Goal: Complete application form

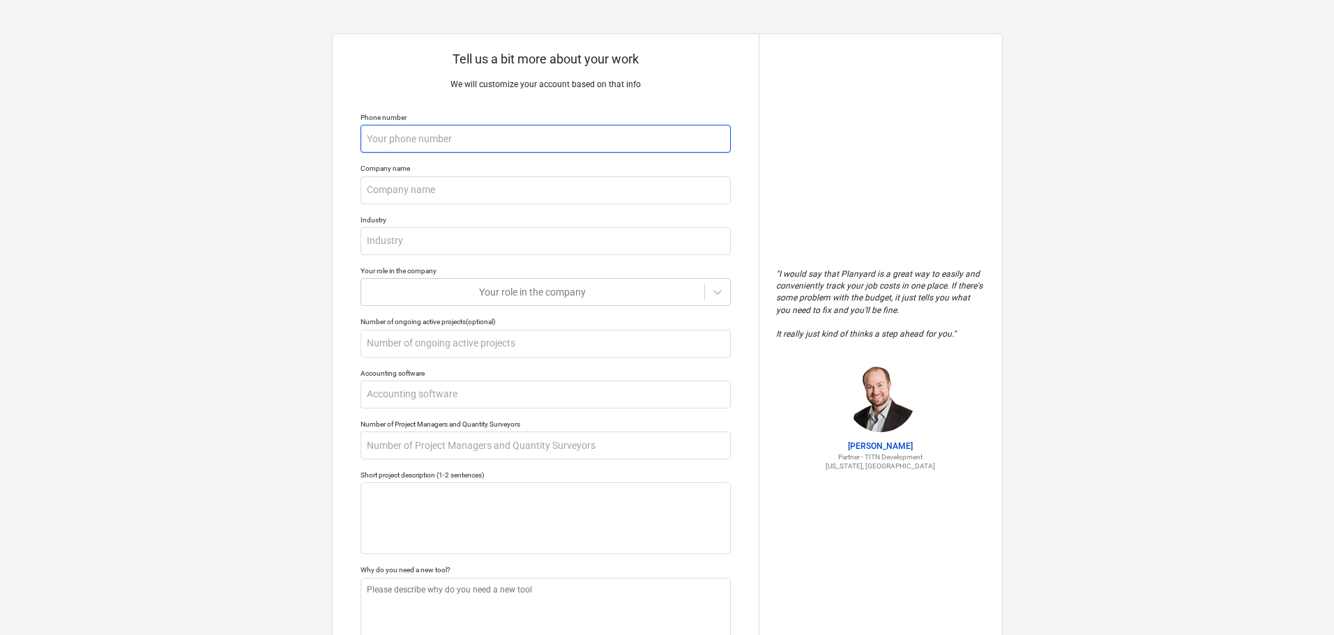
click at [427, 134] on input "text" at bounding box center [545, 139] width 370 height 28
type textarea "x"
type input "0"
type textarea "x"
type input "04"
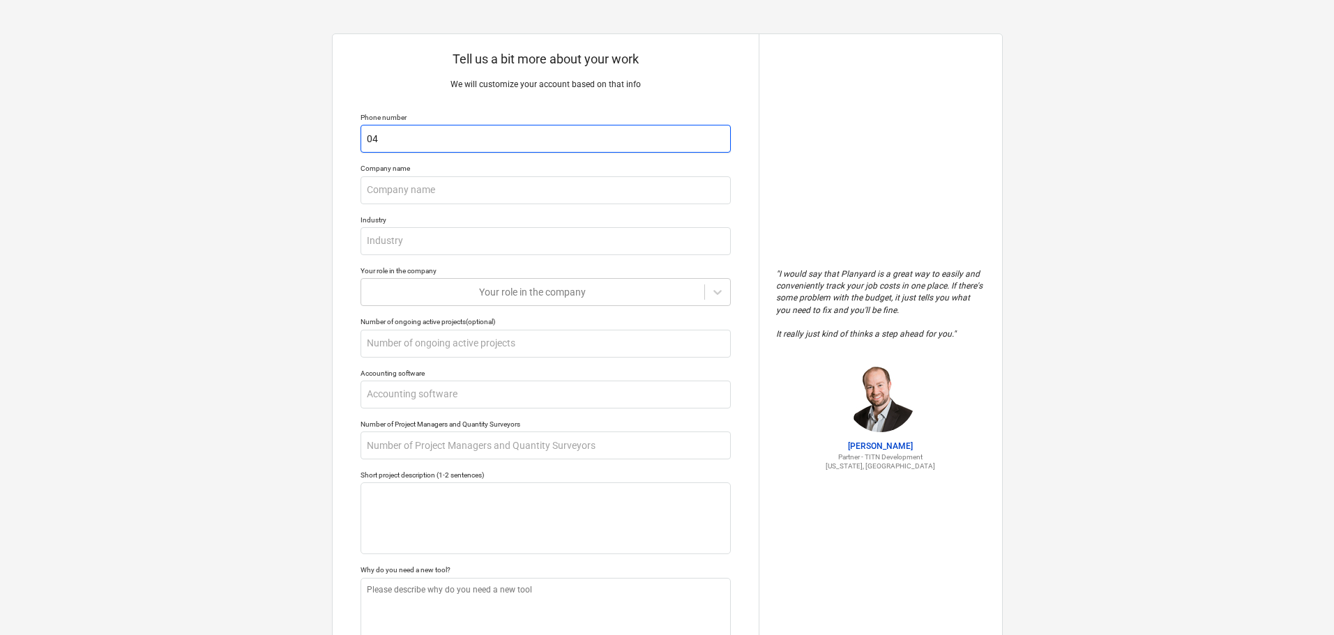
type textarea "x"
type input "043"
type textarea "x"
type input "0430"
type textarea "x"
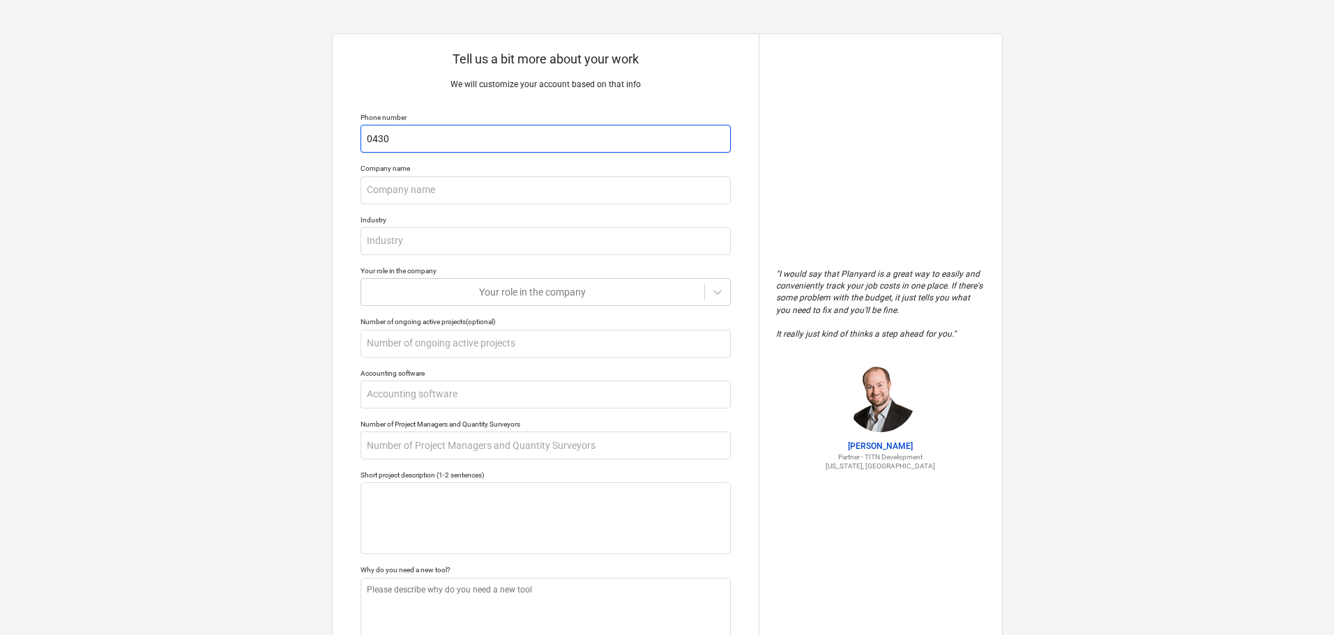
type input "04308"
type textarea "x"
type input "043082"
type textarea "x"
type input "0430827"
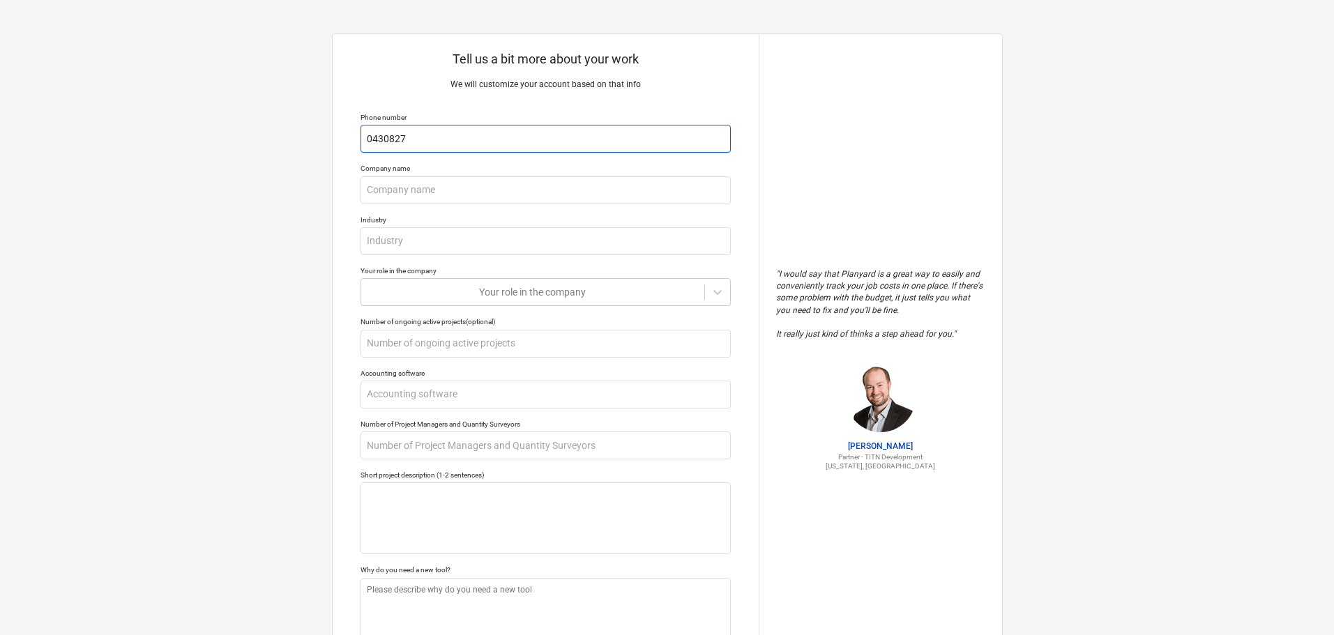
type textarea "x"
type input "04308278"
type textarea "x"
type input "043082789"
type textarea "x"
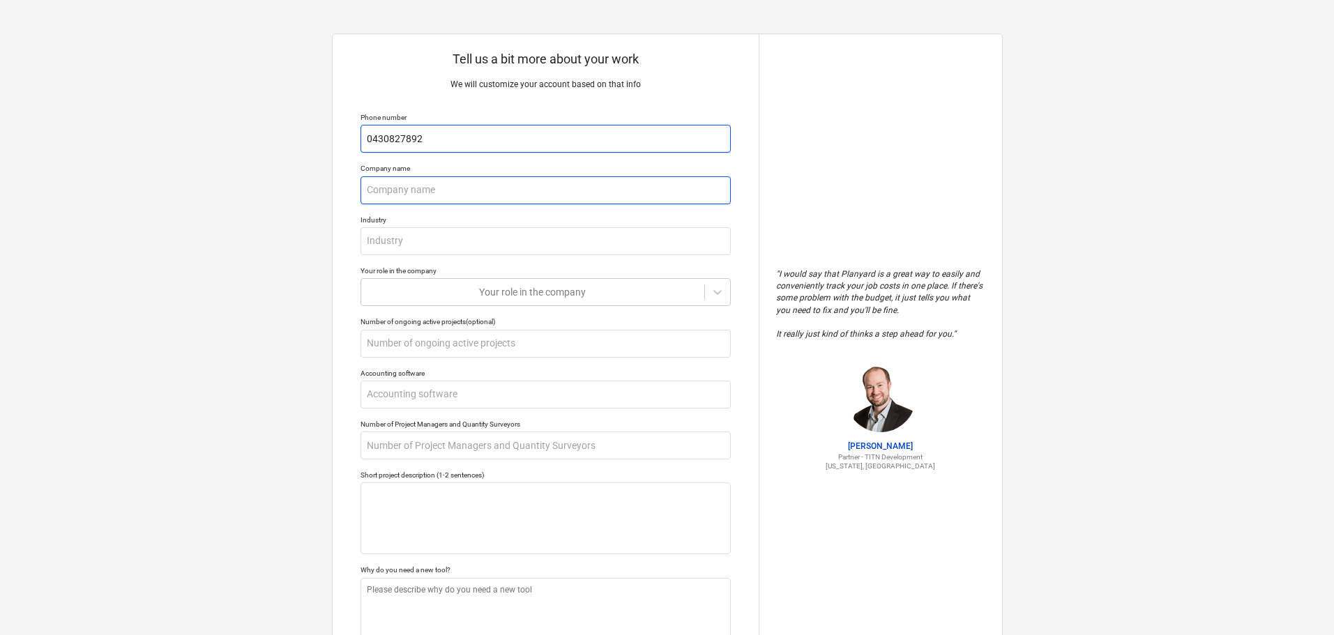
type input "0430827892"
click at [400, 182] on input "text" at bounding box center [545, 190] width 370 height 28
type textarea "x"
type input "A"
type textarea "x"
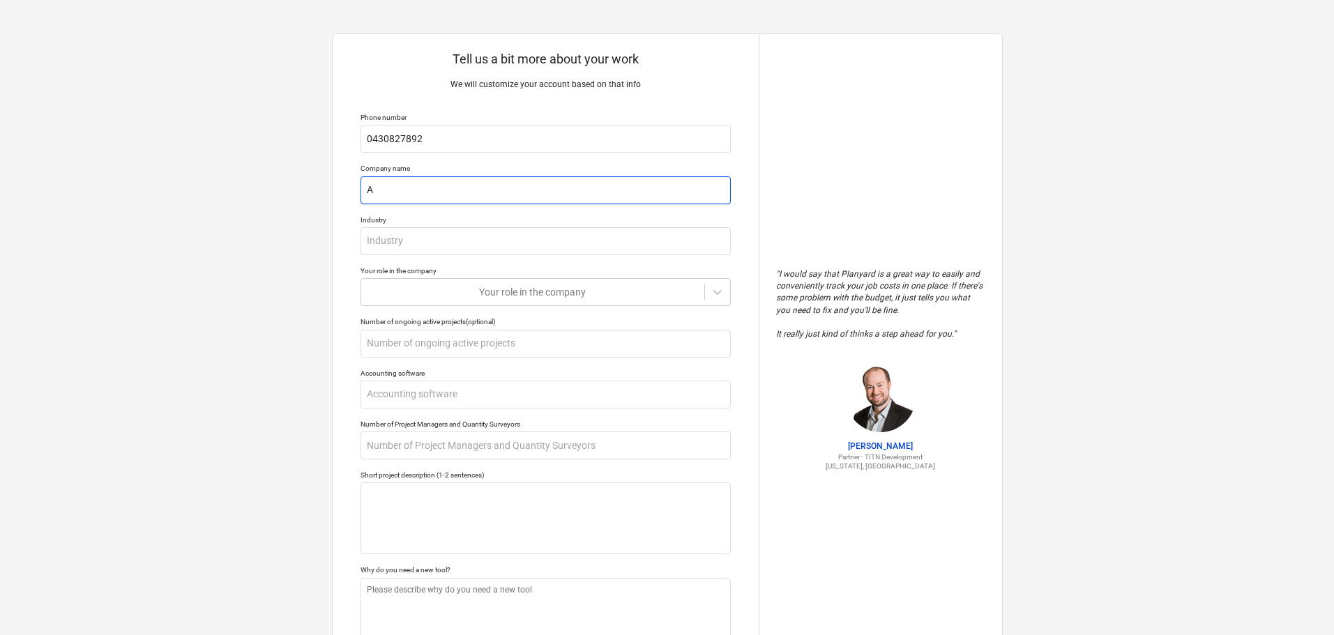
type input "As"
type textarea "x"
type input "Ase"
type textarea "x"
type input "Aseo"
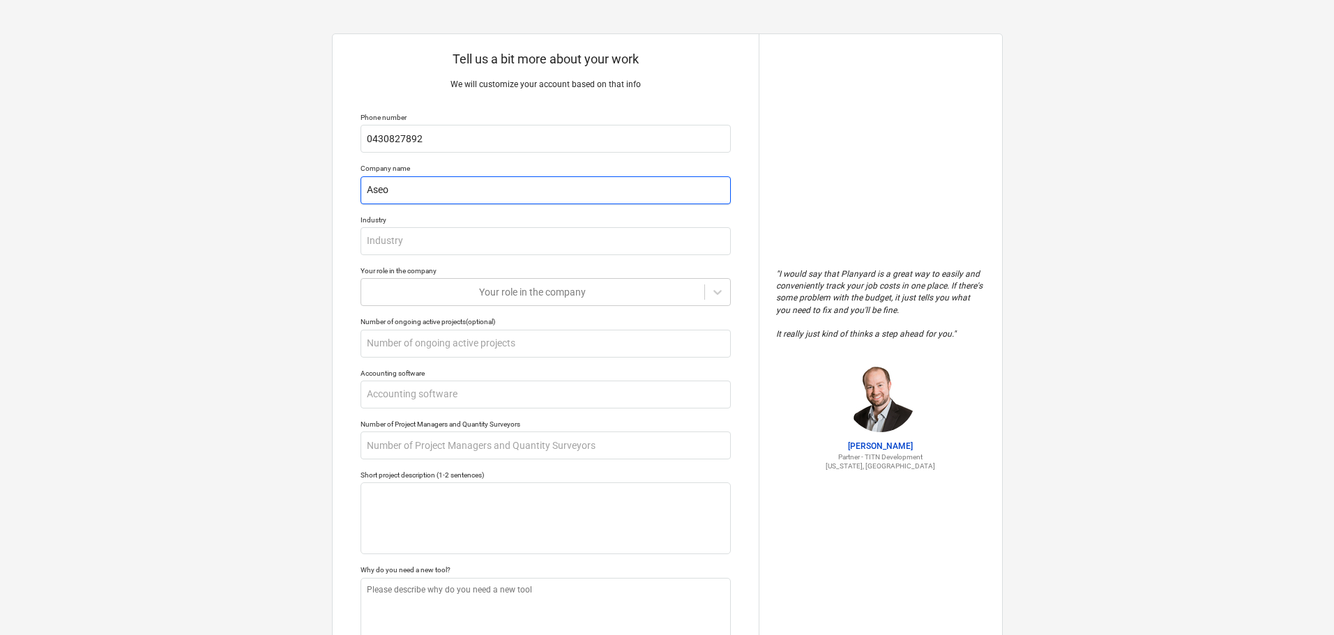
type textarea "x"
type input "Ase"
type textarea "x"
type input "Asee"
type textarea "x"
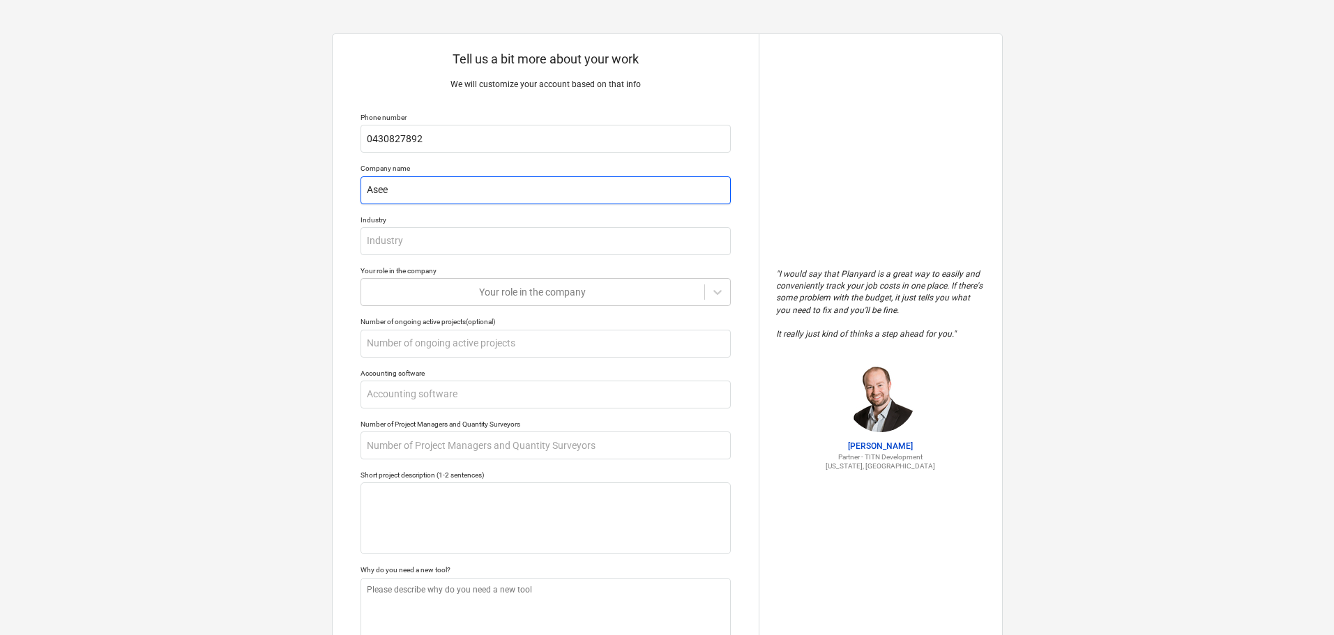
type input "Aseeo"
type textarea "x"
type input "Aseeos"
type textarea "x"
type input "Aseeos"
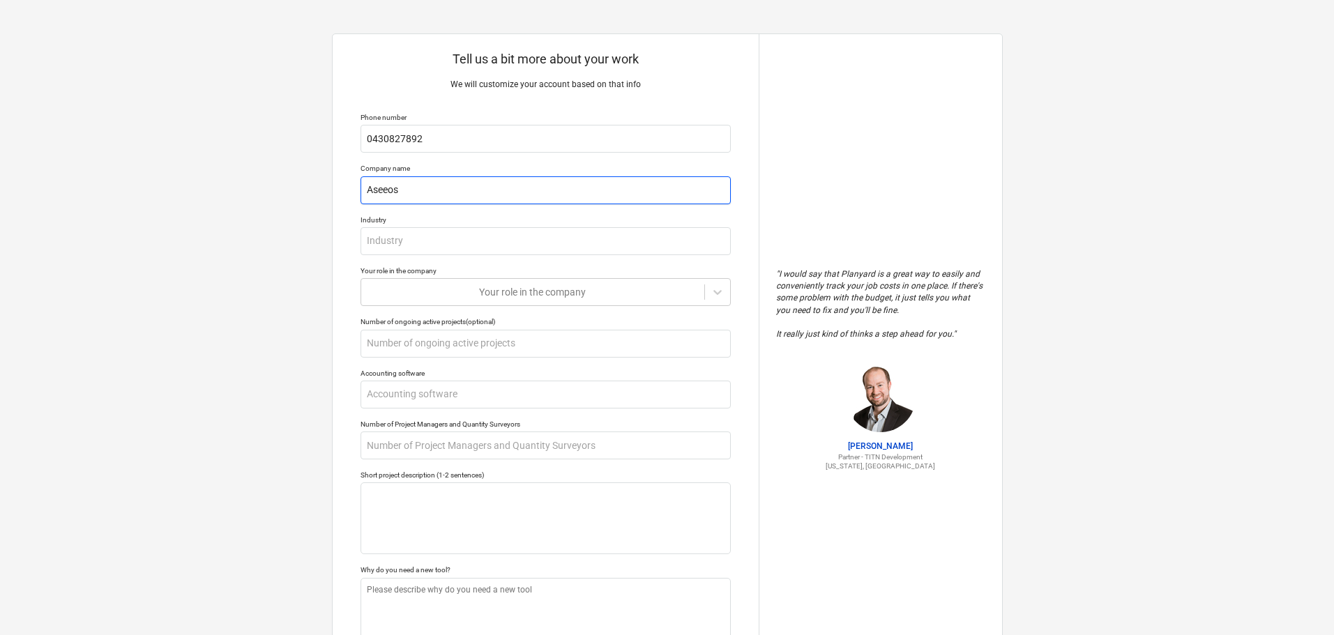
type textarea "x"
type input "Aseeos g"
type textarea "x"
type input "Aseeos gr"
type textarea "x"
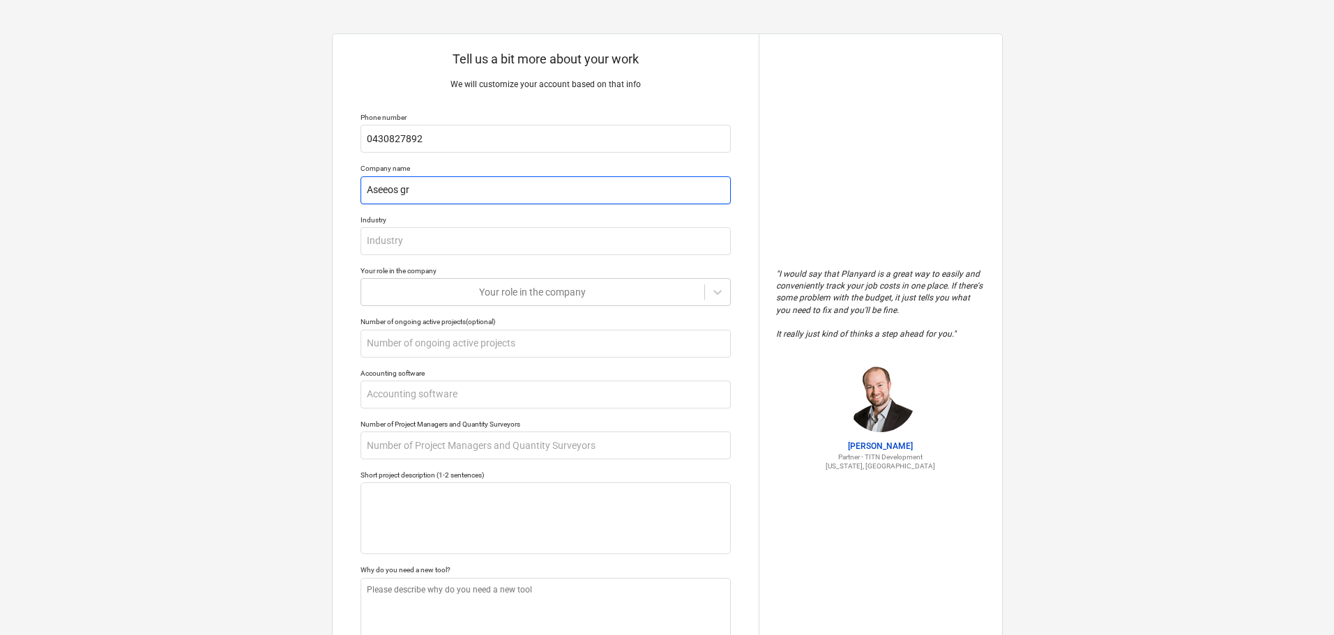
type input "Aseeos gro"
type textarea "x"
type input "Aseeos grou"
type textarea "x"
type input "Aseeos group"
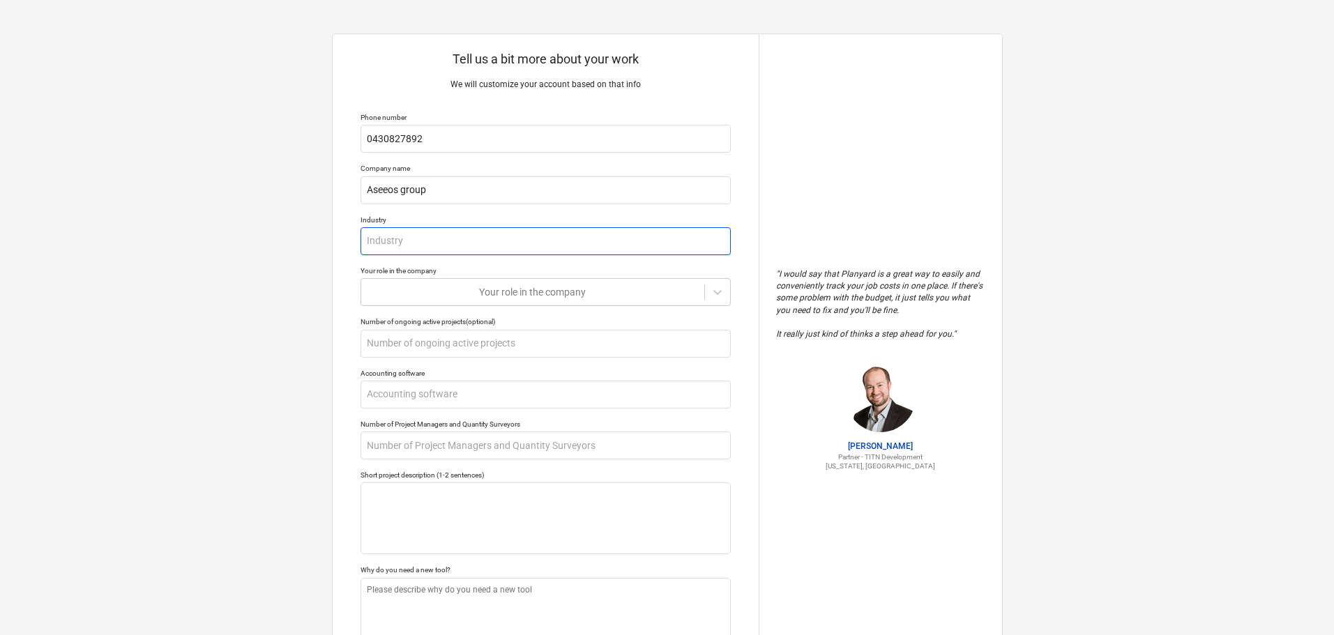
click at [391, 241] on input "text" at bounding box center [545, 241] width 370 height 28
type textarea "x"
type input "C"
type textarea "x"
type input "Co"
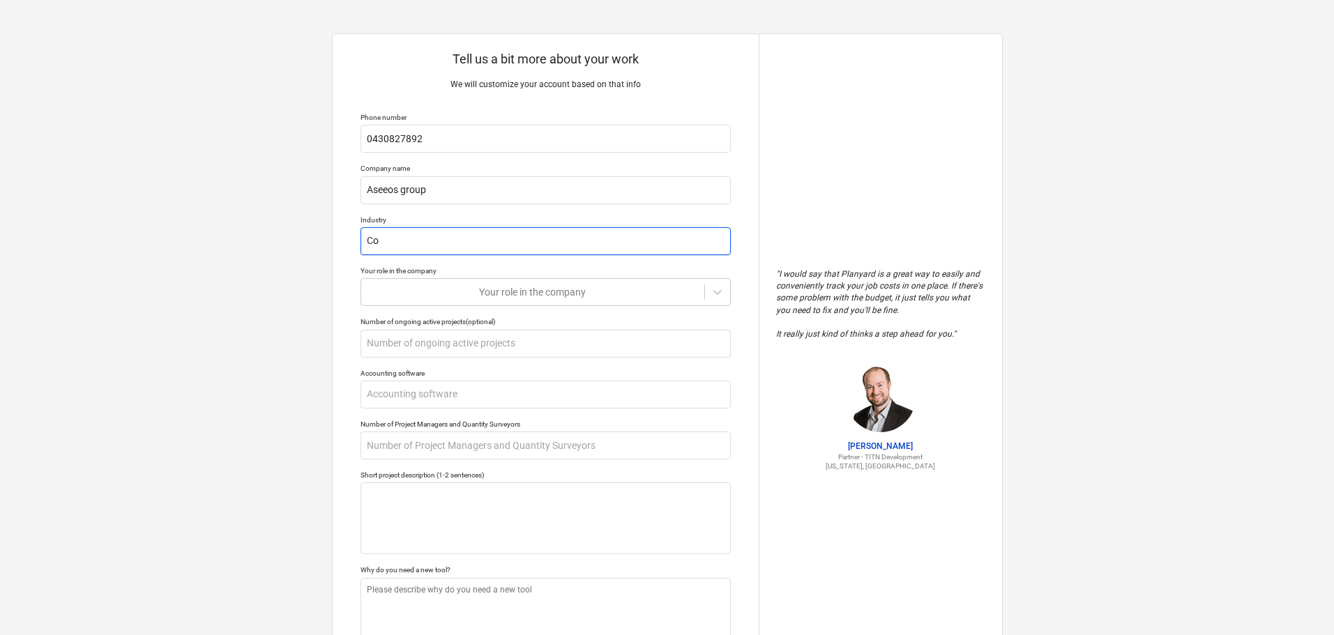
type textarea "x"
type input "Con"
type textarea "x"
type input "Cons"
type textarea "x"
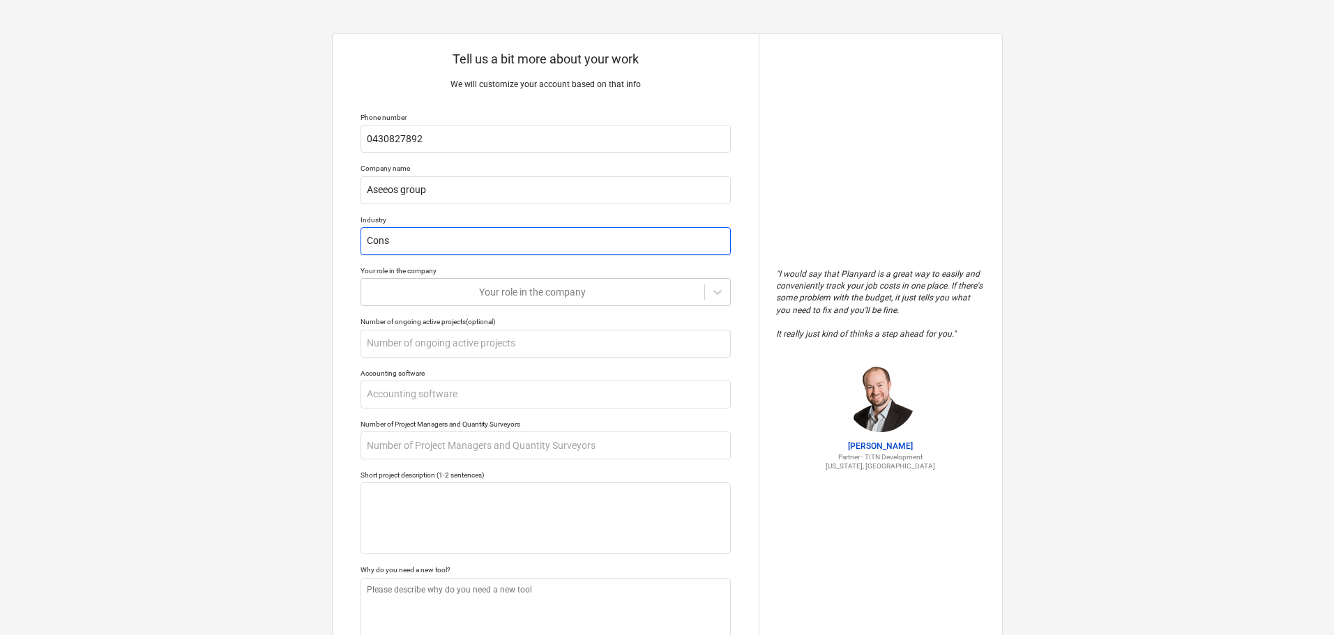
type input "Consr"
type textarea "x"
type input "Consru"
type textarea "x"
type input "Consruc"
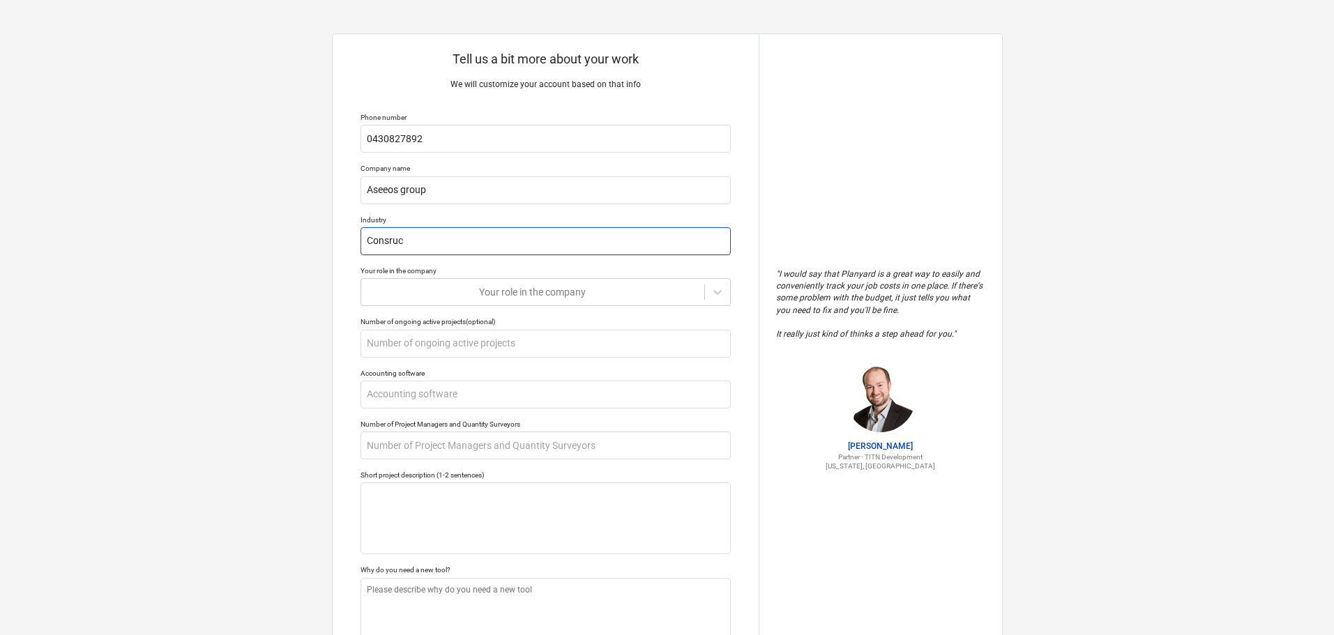
type textarea "x"
type input "Consruct"
type textarea "x"
type input "Consructi"
type textarea "x"
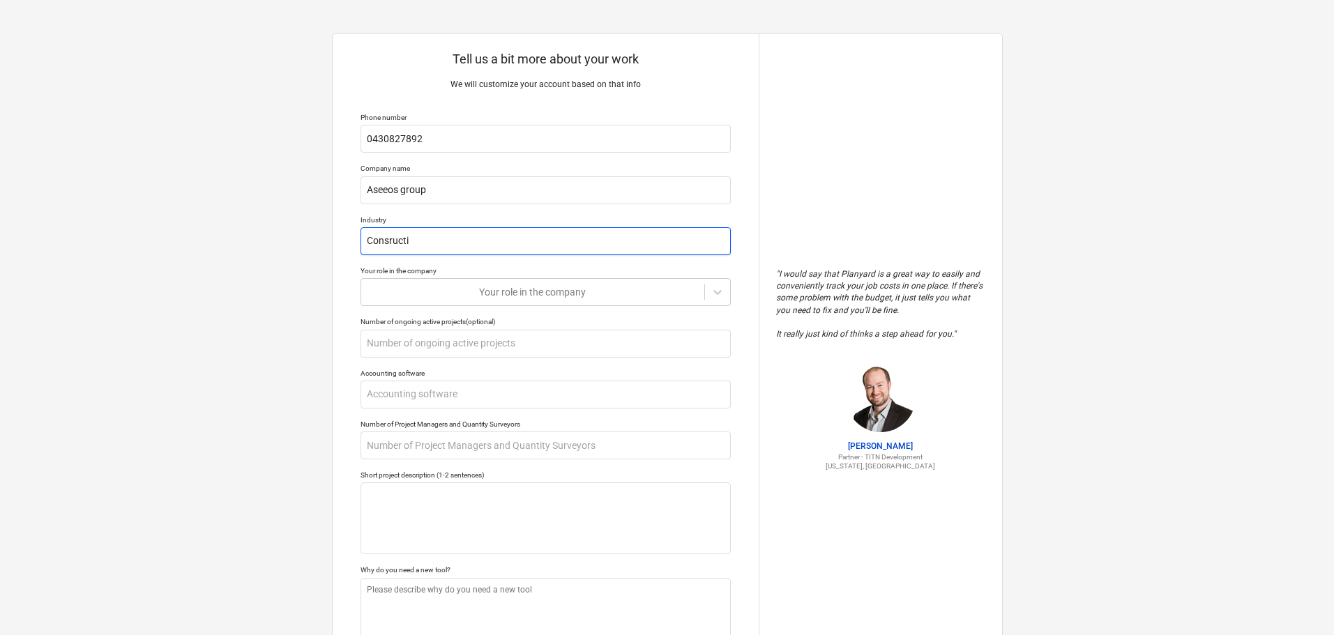
type input "Consructio"
type textarea "x"
type input "Consruction"
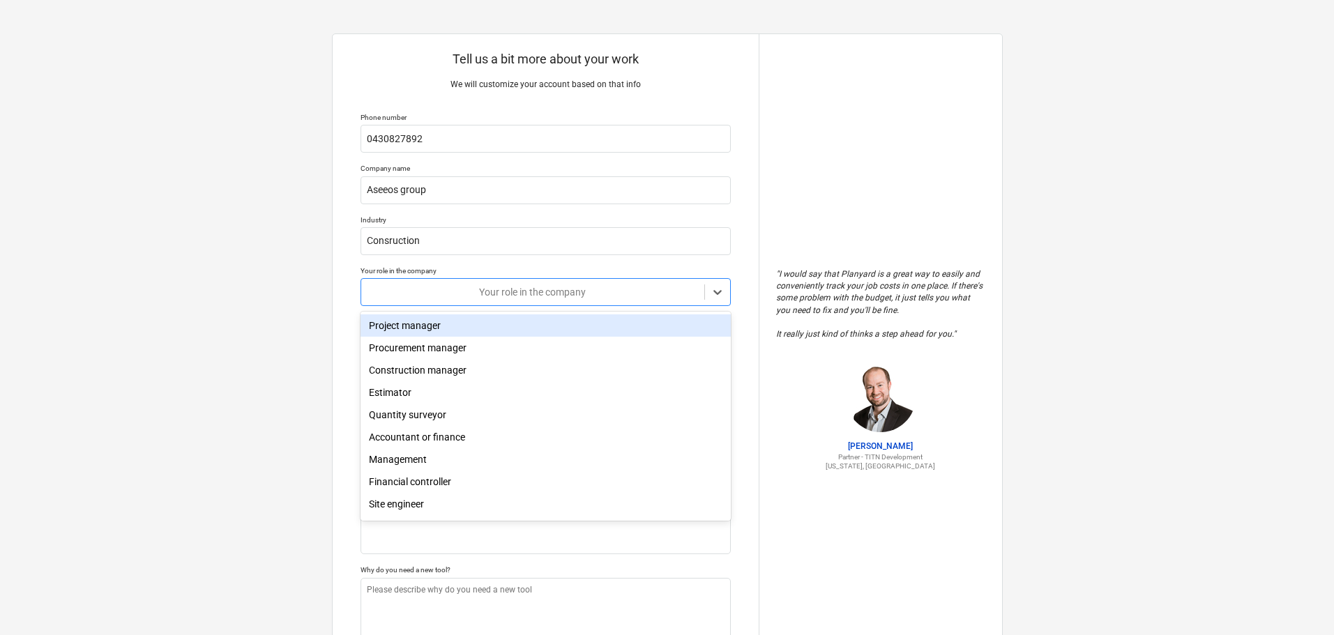
click at [393, 292] on div at bounding box center [532, 292] width 329 height 14
click at [428, 326] on div "Project manager" at bounding box center [545, 325] width 370 height 22
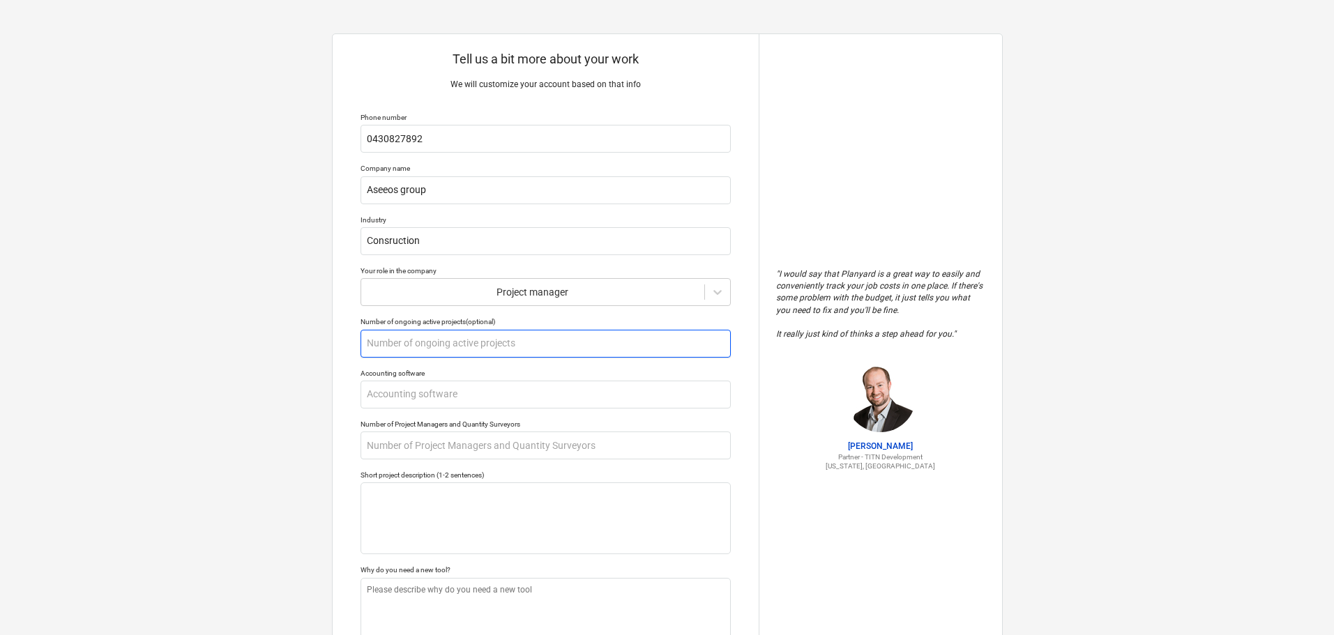
click at [438, 341] on input "text" at bounding box center [545, 344] width 370 height 28
type textarea "x"
type input "7"
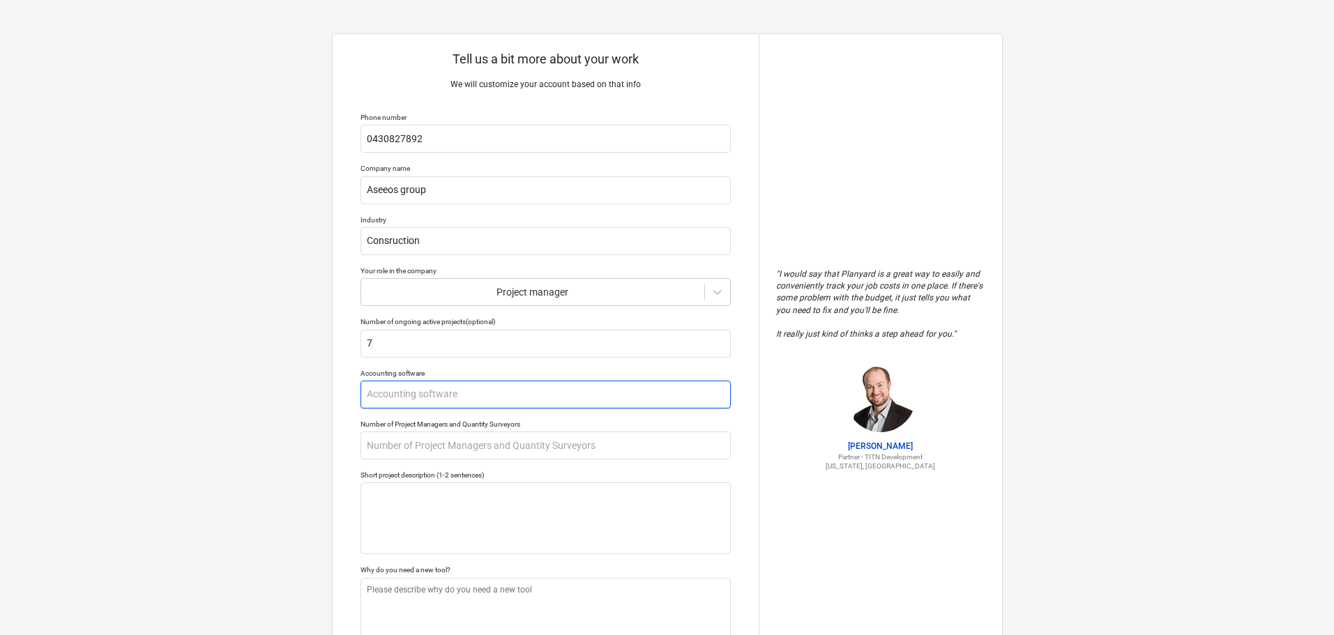
click at [432, 396] on input "text" at bounding box center [545, 395] width 370 height 28
type textarea "x"
type input "M"
type textarea "x"
type input "My"
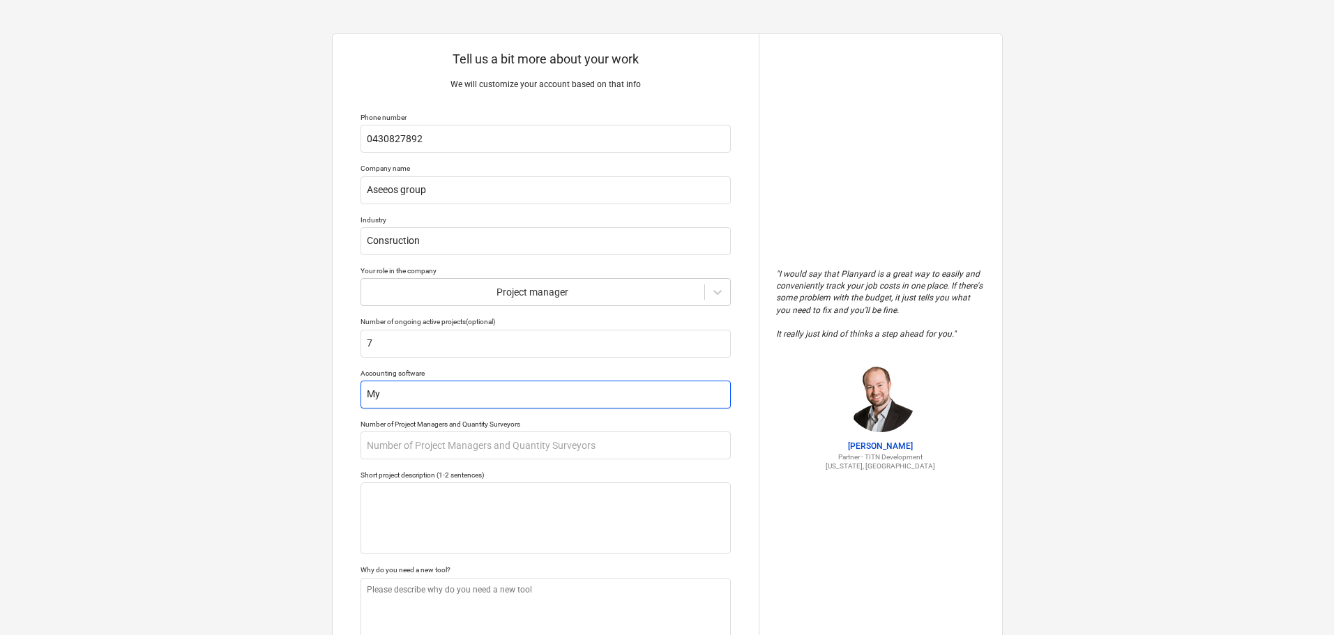
type textarea "x"
type input "Myb"
type textarea "x"
type input "Mybo"
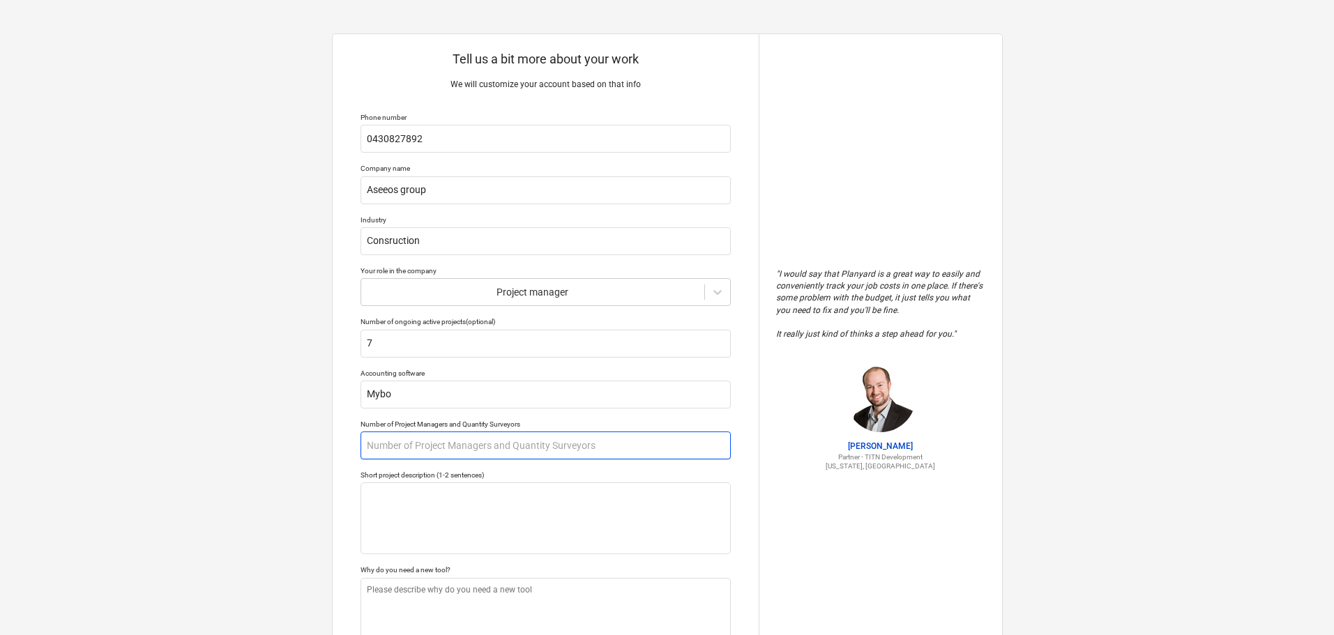
click at [488, 448] on input "text" at bounding box center [545, 446] width 370 height 28
type textarea "x"
type input "2"
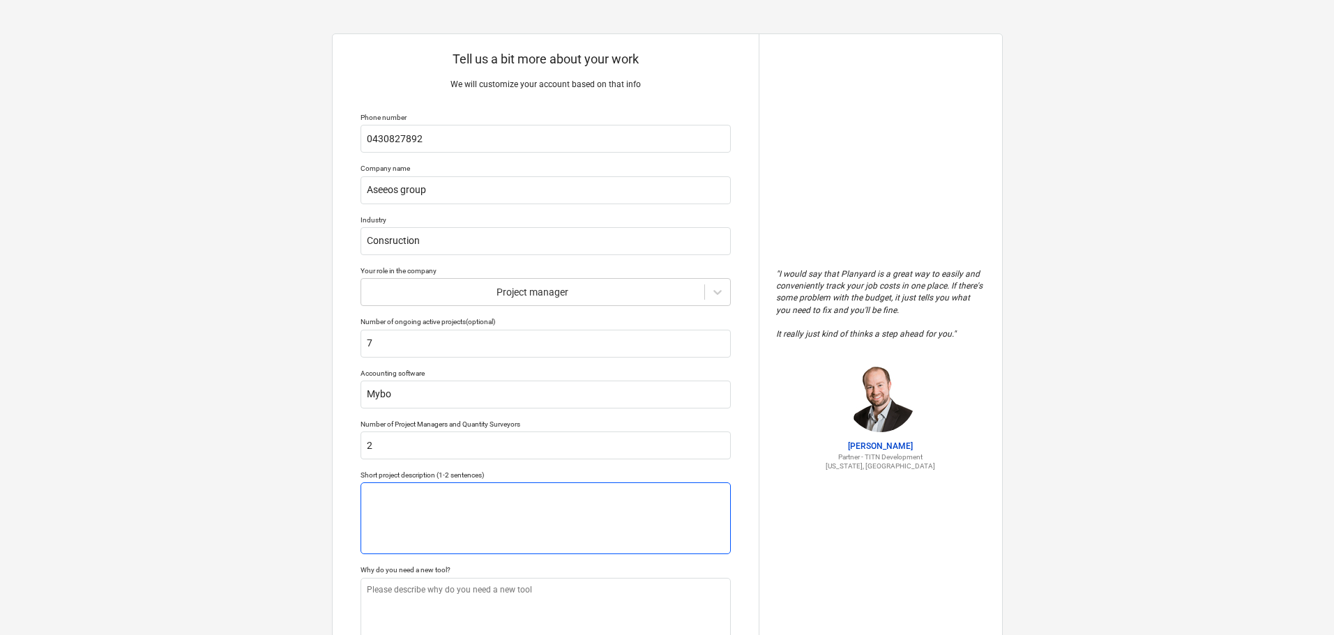
click at [384, 499] on textarea at bounding box center [545, 518] width 370 height 72
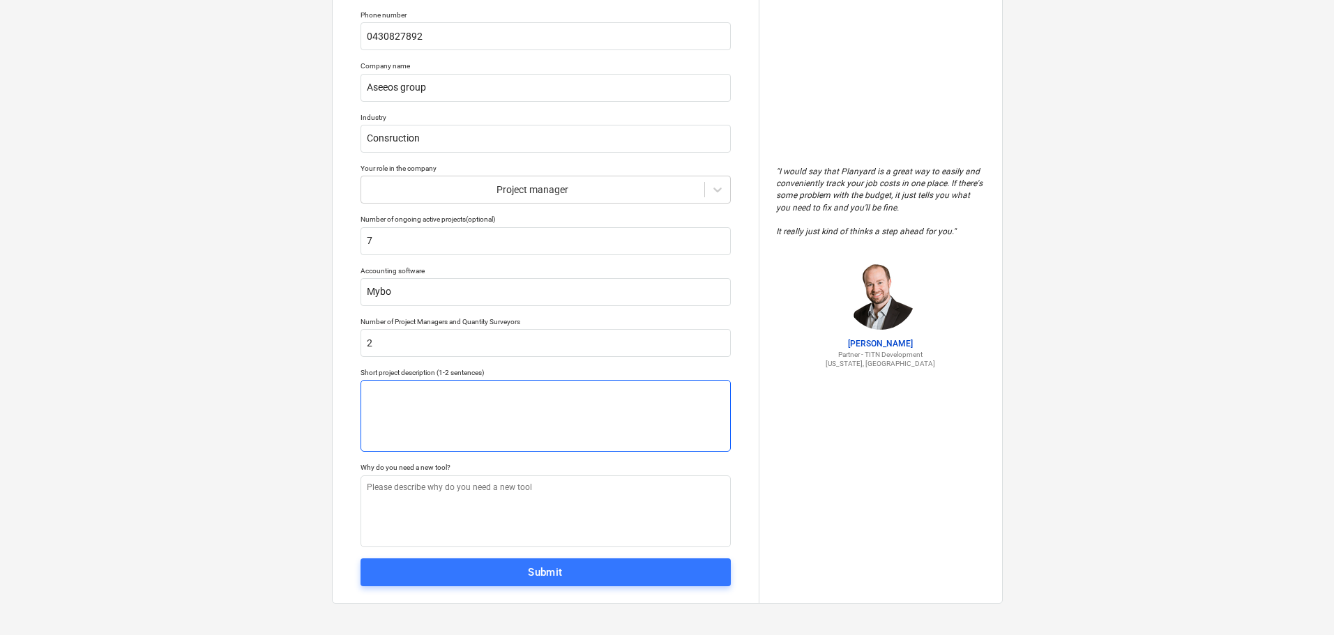
scroll to position [105, 0]
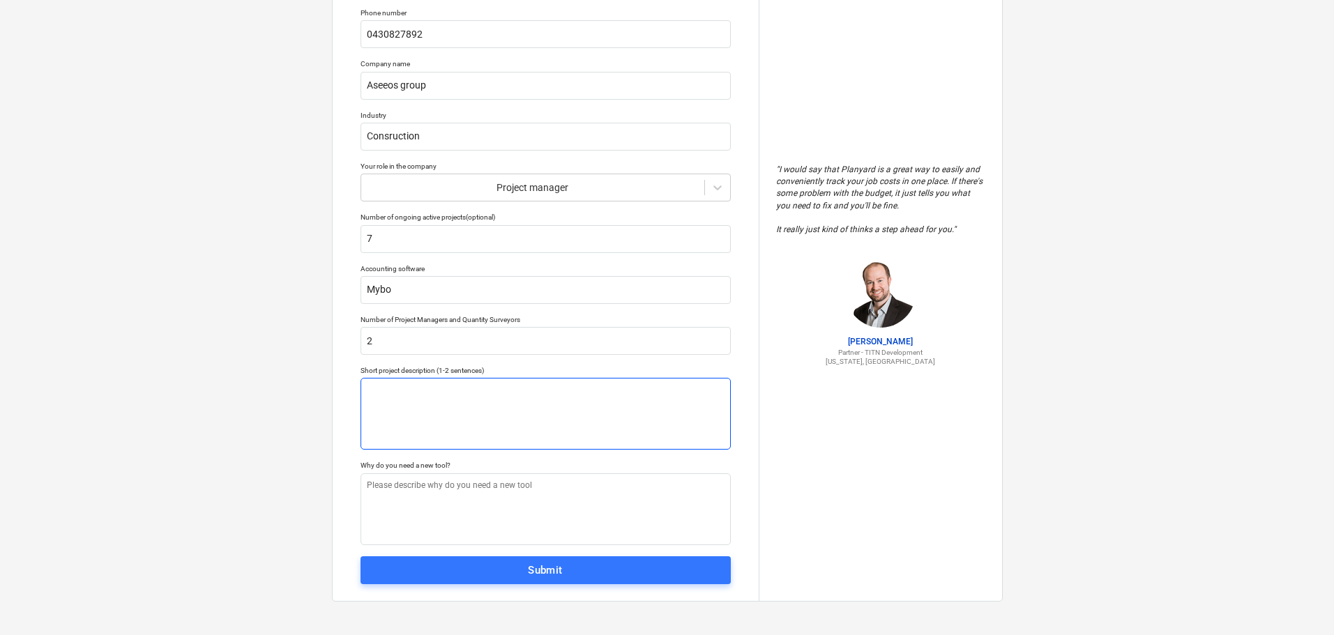
type textarea "x"
type textarea "N"
type textarea "x"
type textarea "Ne"
type textarea "x"
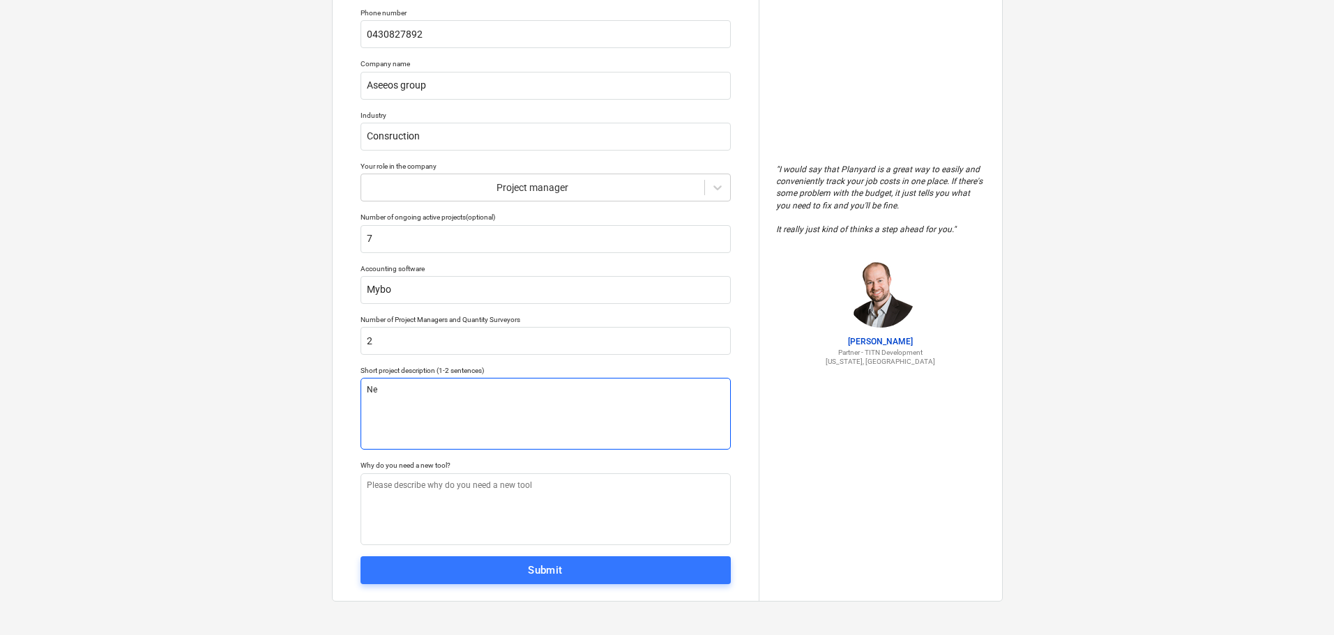
type textarea "New"
type textarea "x"
type textarea "New"
type textarea "x"
type textarea "New h"
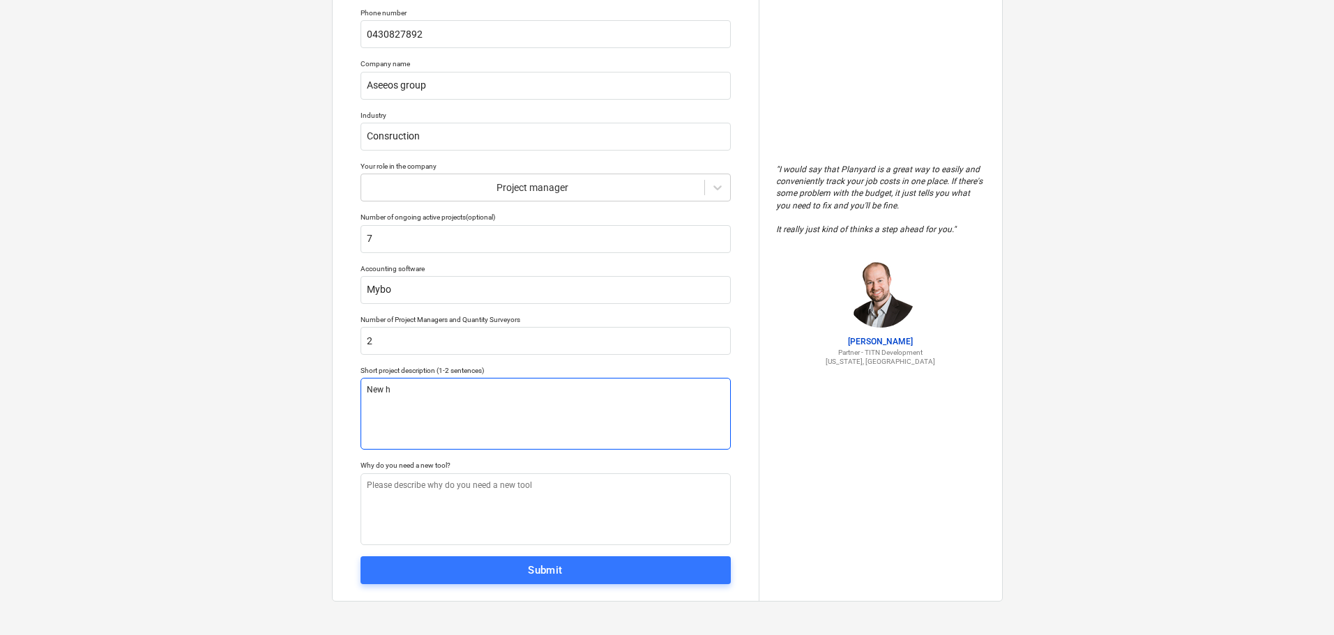
type textarea "x"
type textarea "New ho"
type textarea "x"
type textarea "New hou"
type textarea "x"
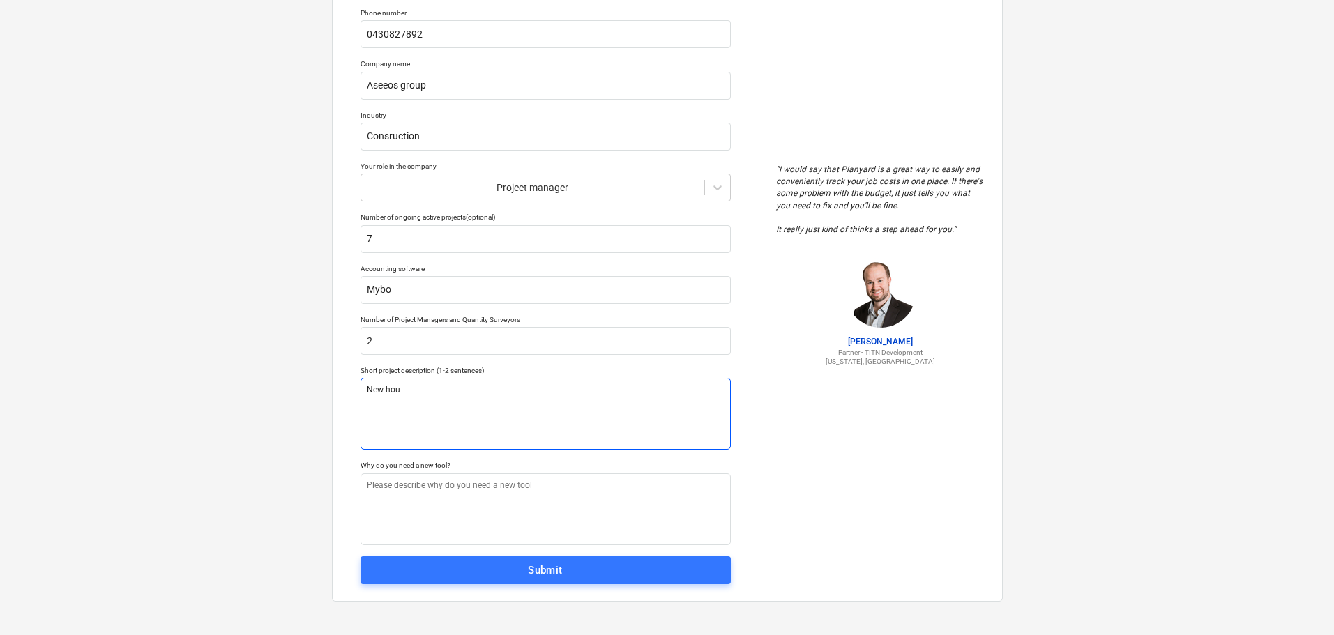
type textarea "New hous"
type textarea "x"
type textarea "New house"
type textarea "x"
type textarea "New house"
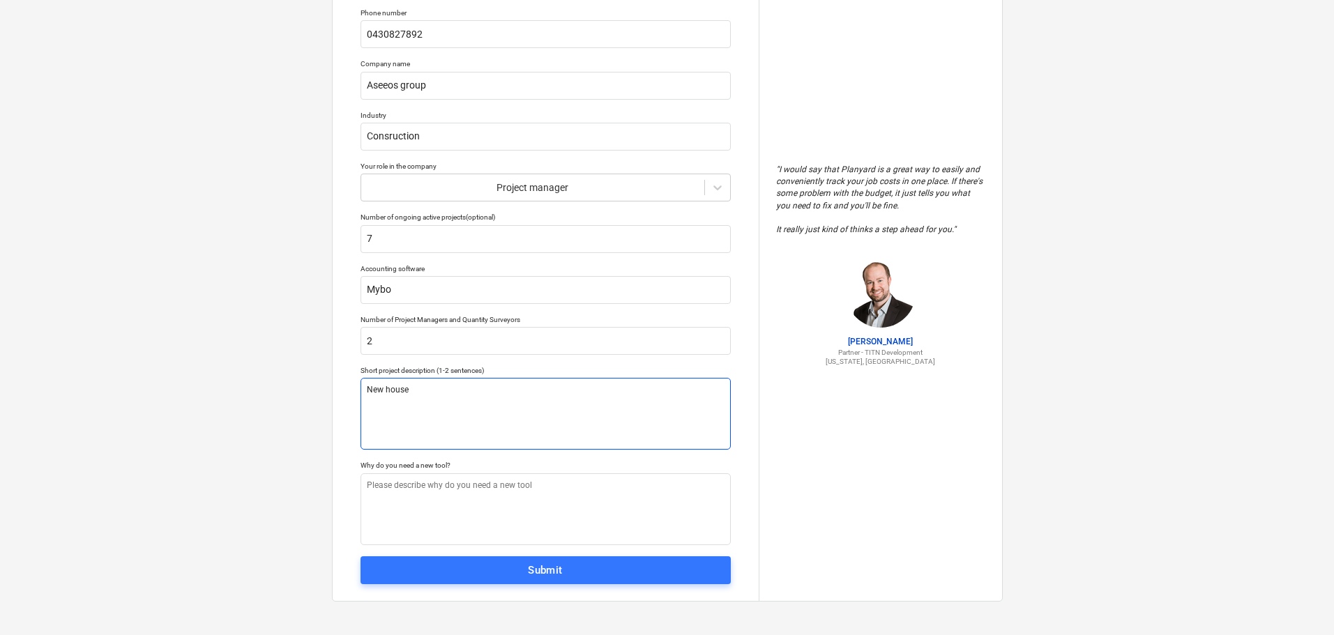
type textarea "x"
type textarea "New house p"
type textarea "x"
type textarea "New house pr"
type textarea "x"
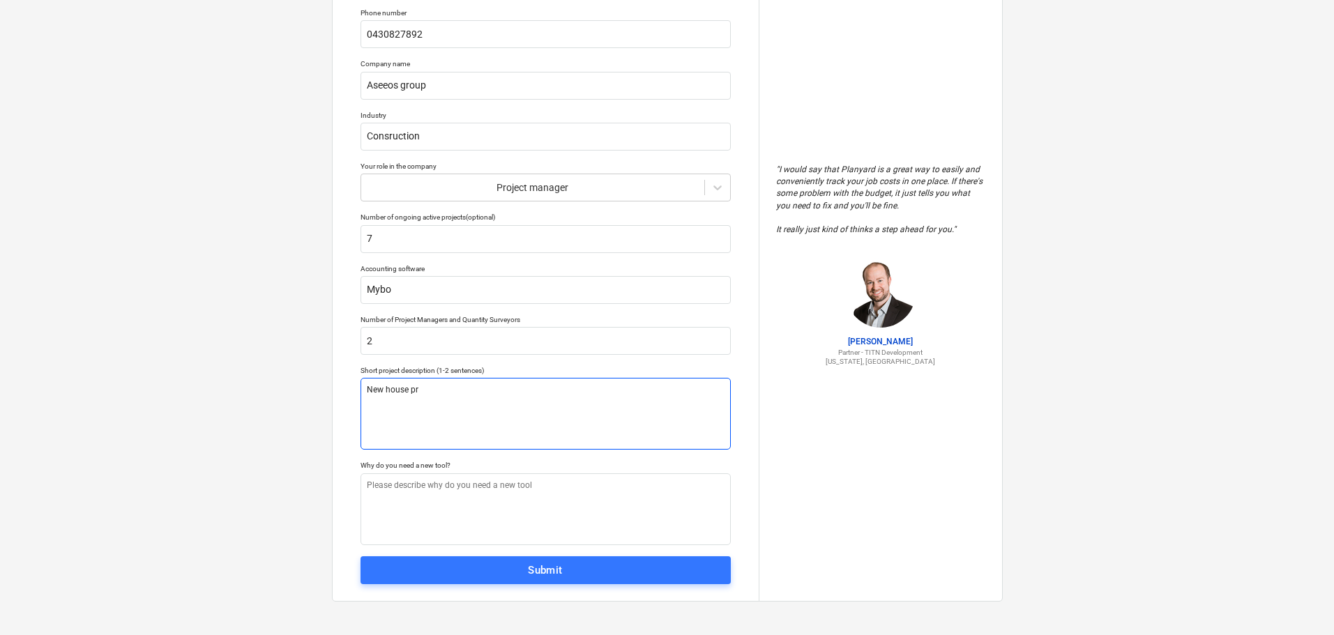
type textarea "New house pro"
type textarea "x"
type textarea "New house proj"
type textarea "x"
type textarea "New house proje"
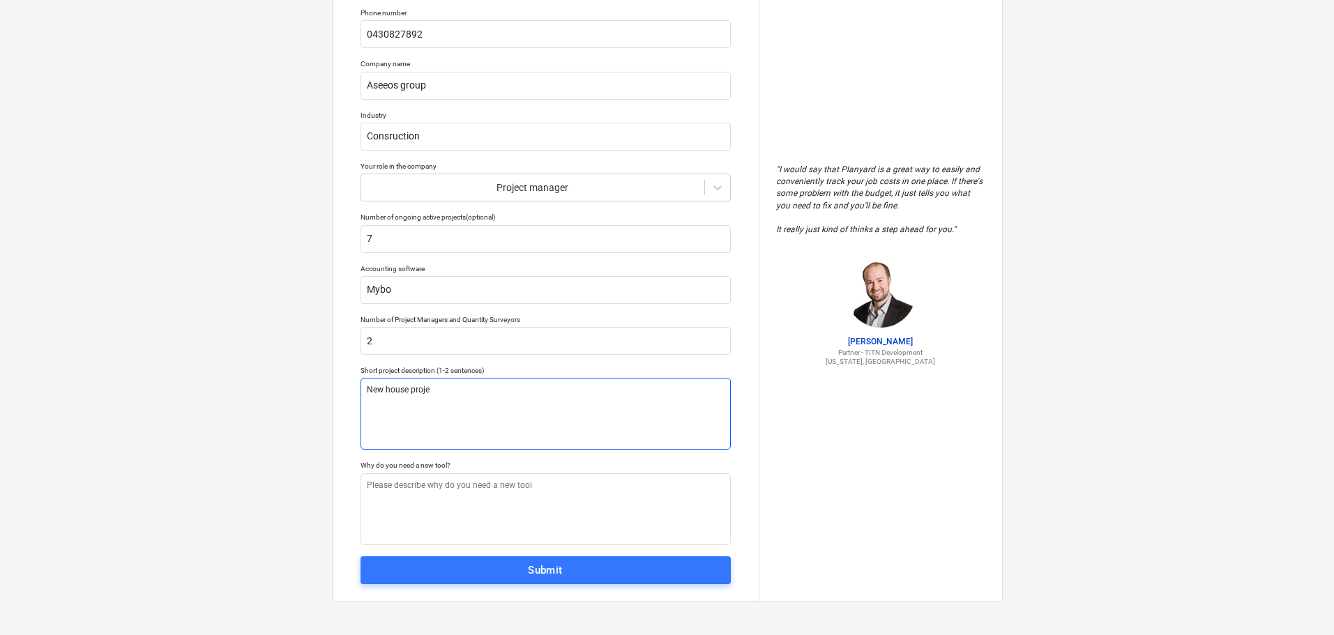
type textarea "x"
type textarea "New house projec"
type textarea "x"
type textarea "New house project"
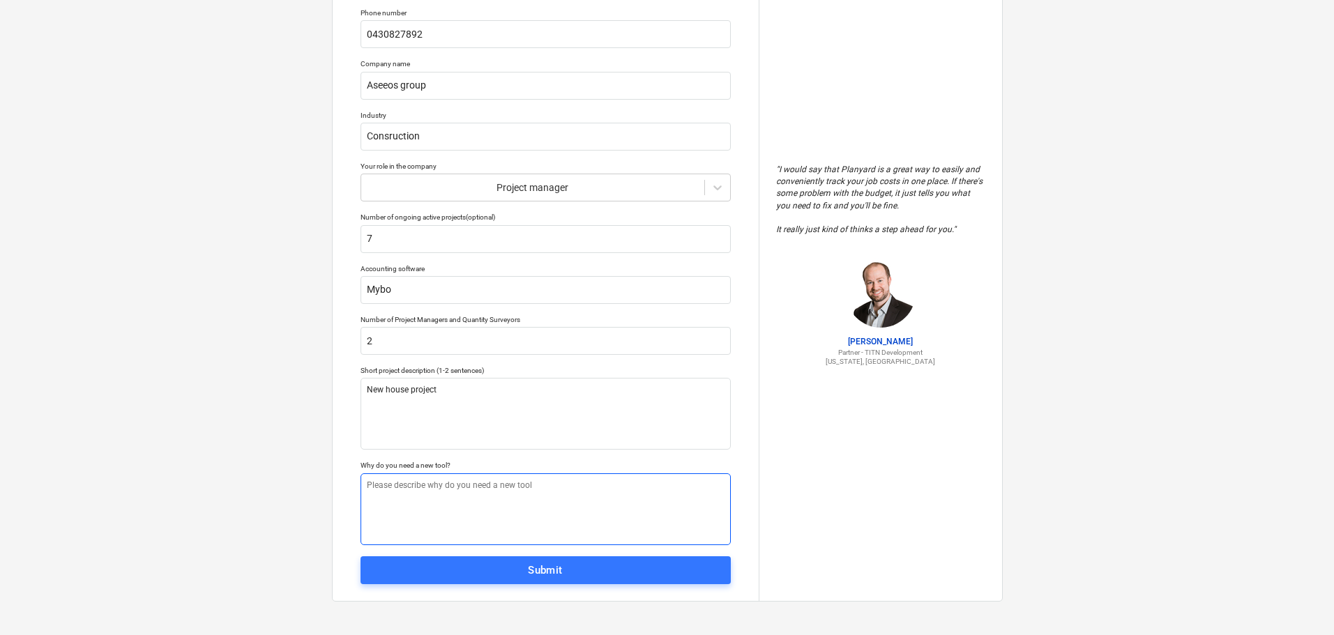
click at [404, 497] on textarea at bounding box center [545, 509] width 370 height 72
type textarea "x"
type textarea "c"
type textarea "x"
type textarea "co"
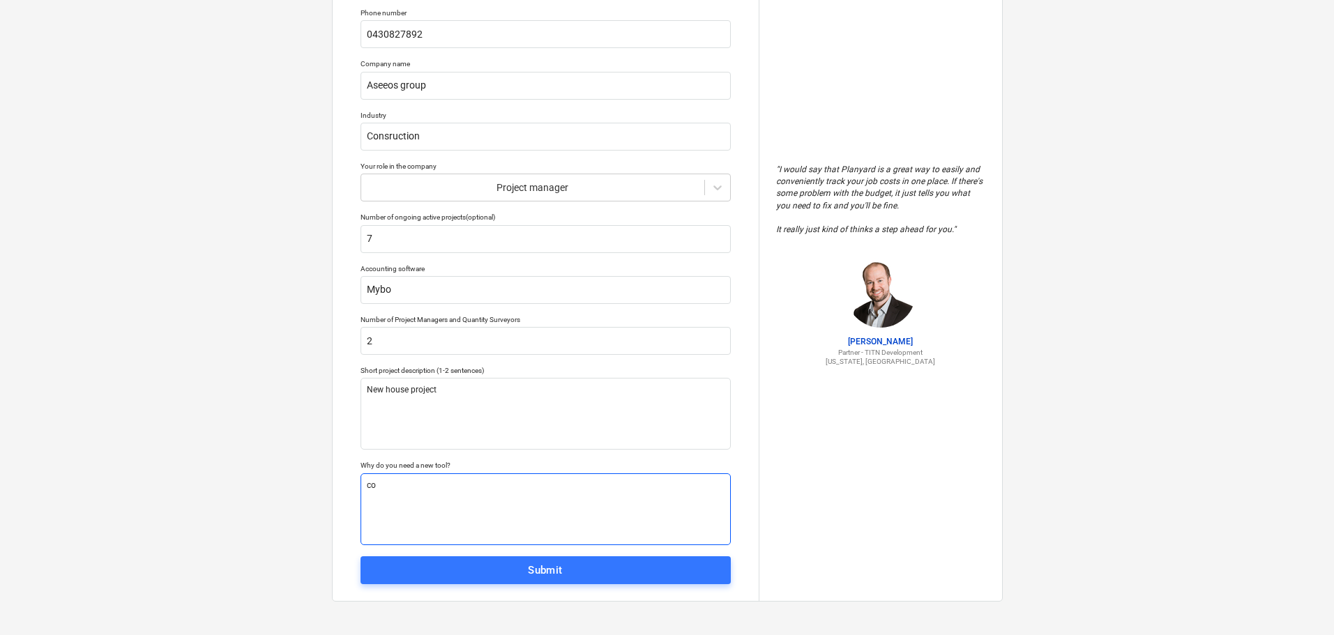
type textarea "x"
type textarea "cos"
type textarea "x"
type textarea "cost"
type textarea "x"
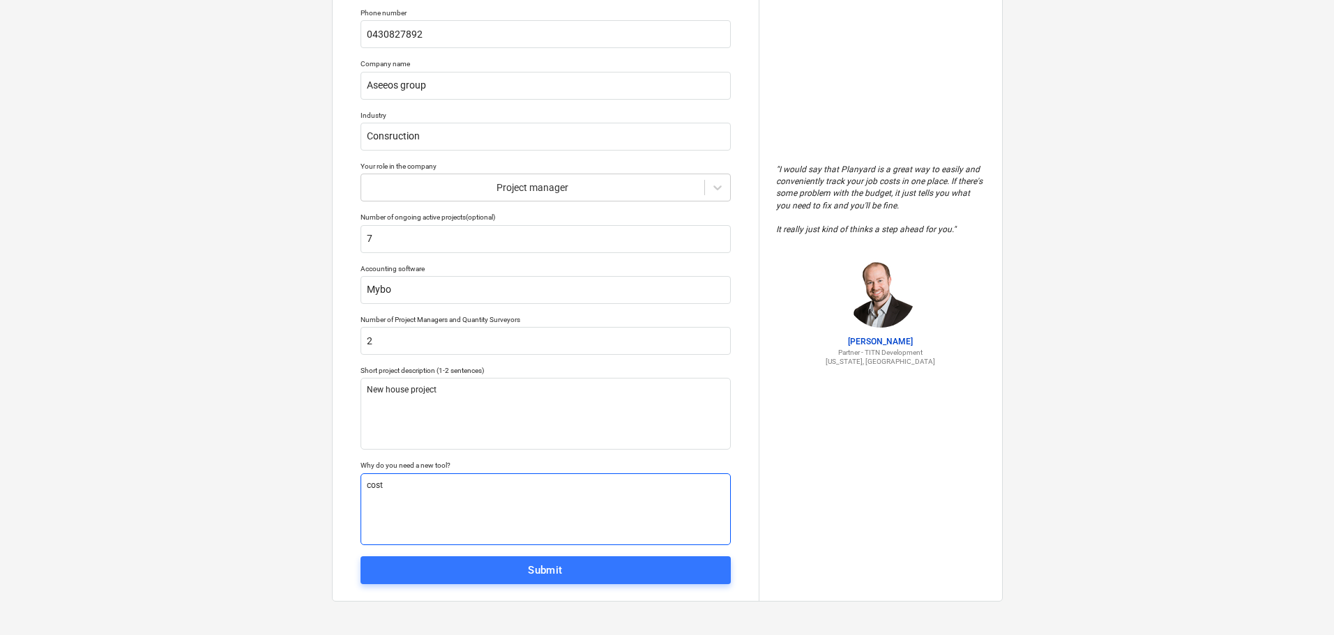
type textarea "cost"
type textarea "x"
type textarea "cost p"
type textarea "x"
type textarea "cost pl"
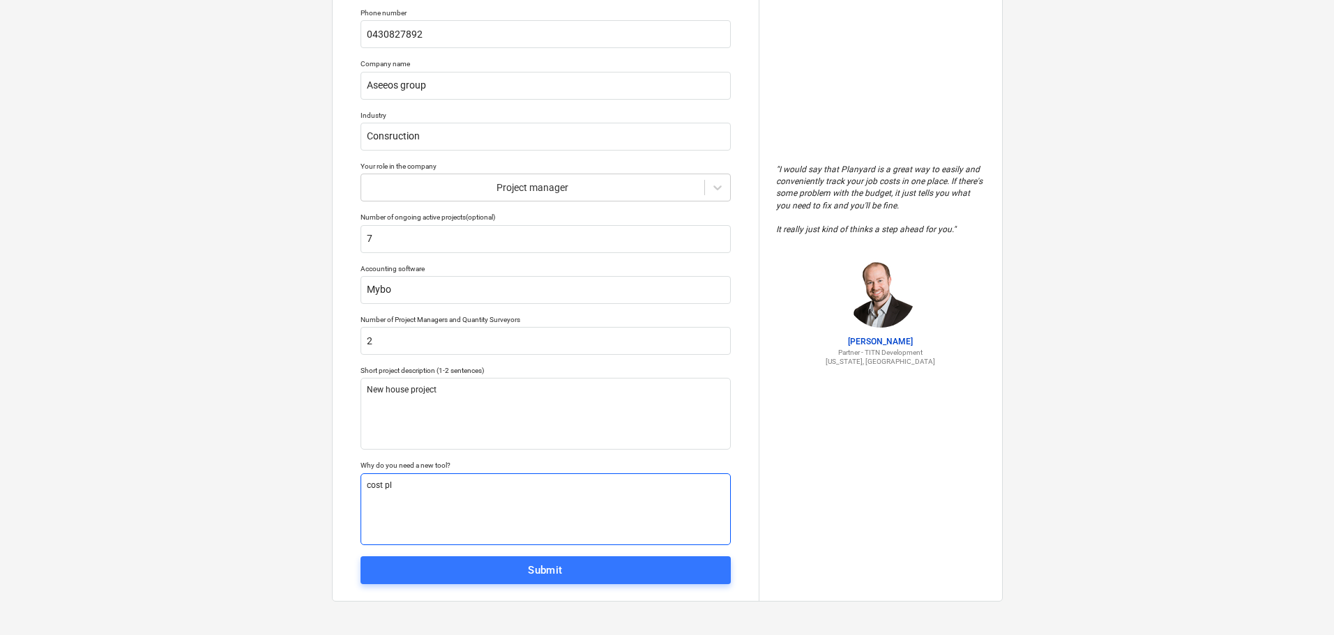
type textarea "x"
type textarea "cost pla"
type textarea "x"
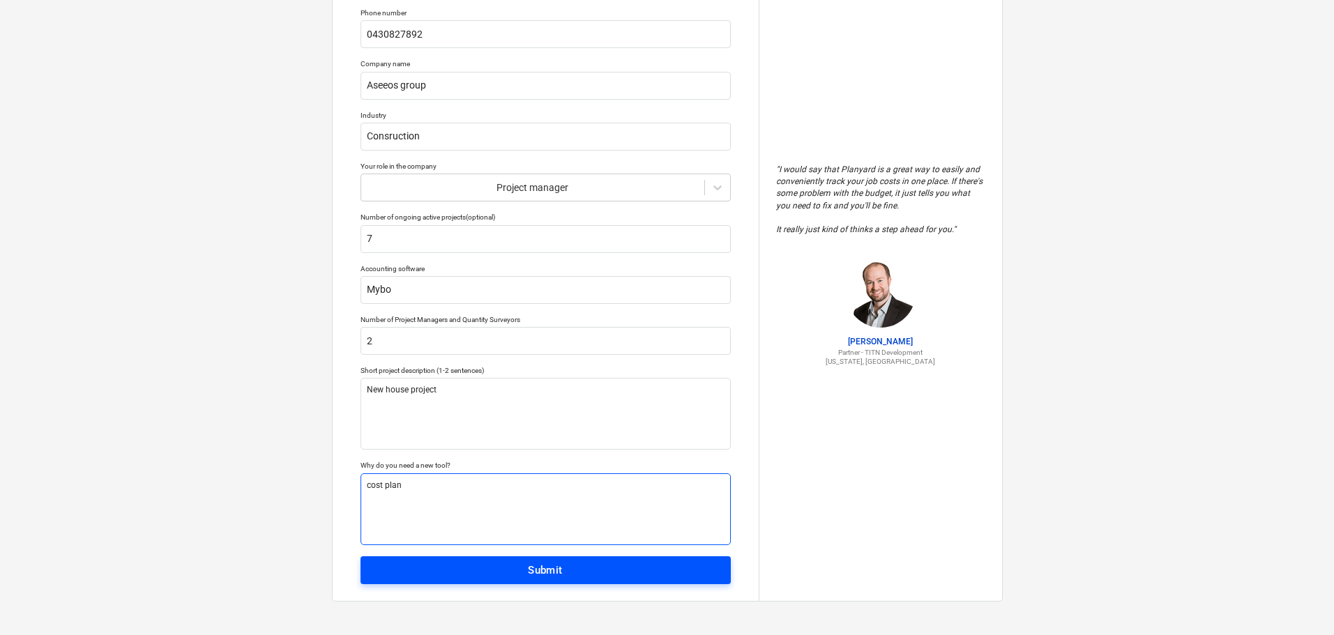
type textarea "cost plan"
click at [535, 567] on div "Submit" at bounding box center [545, 570] width 35 height 18
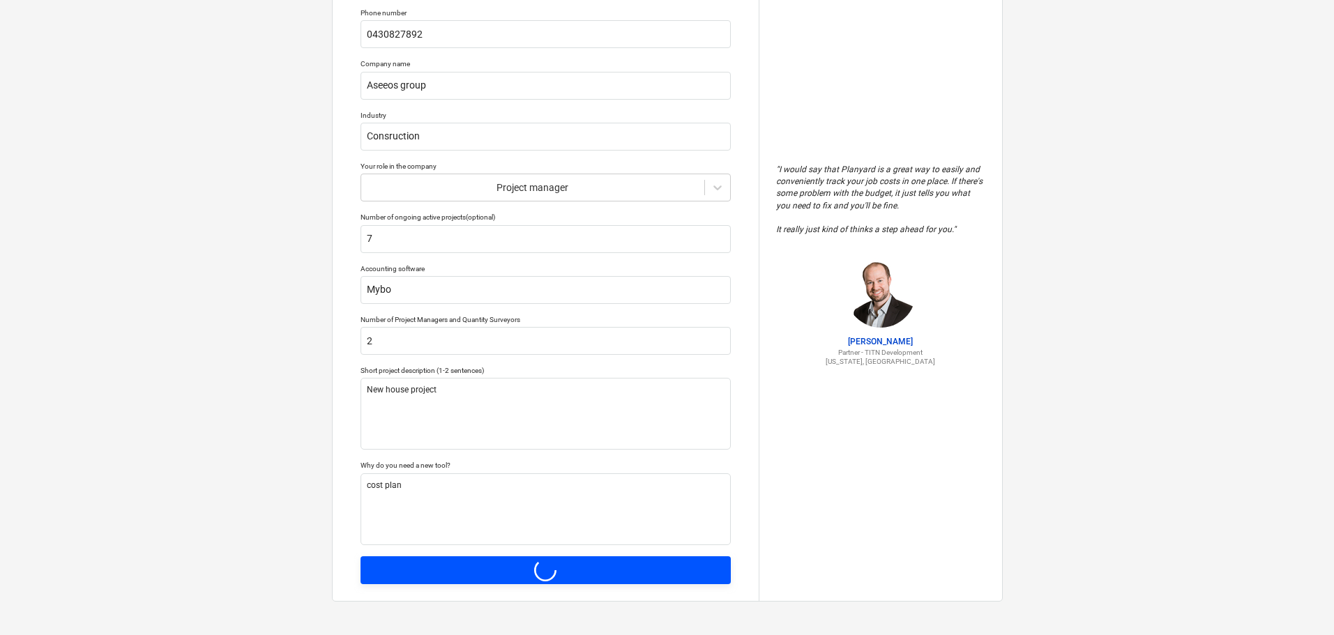
type textarea "x"
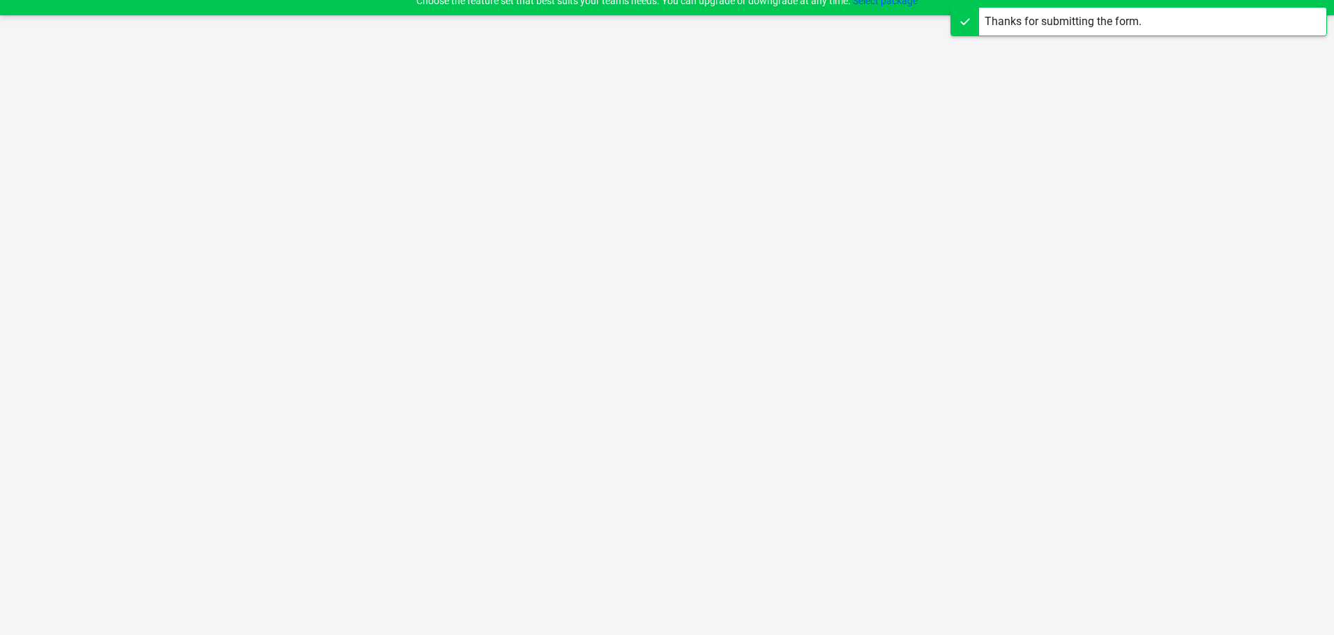
scroll to position [13, 0]
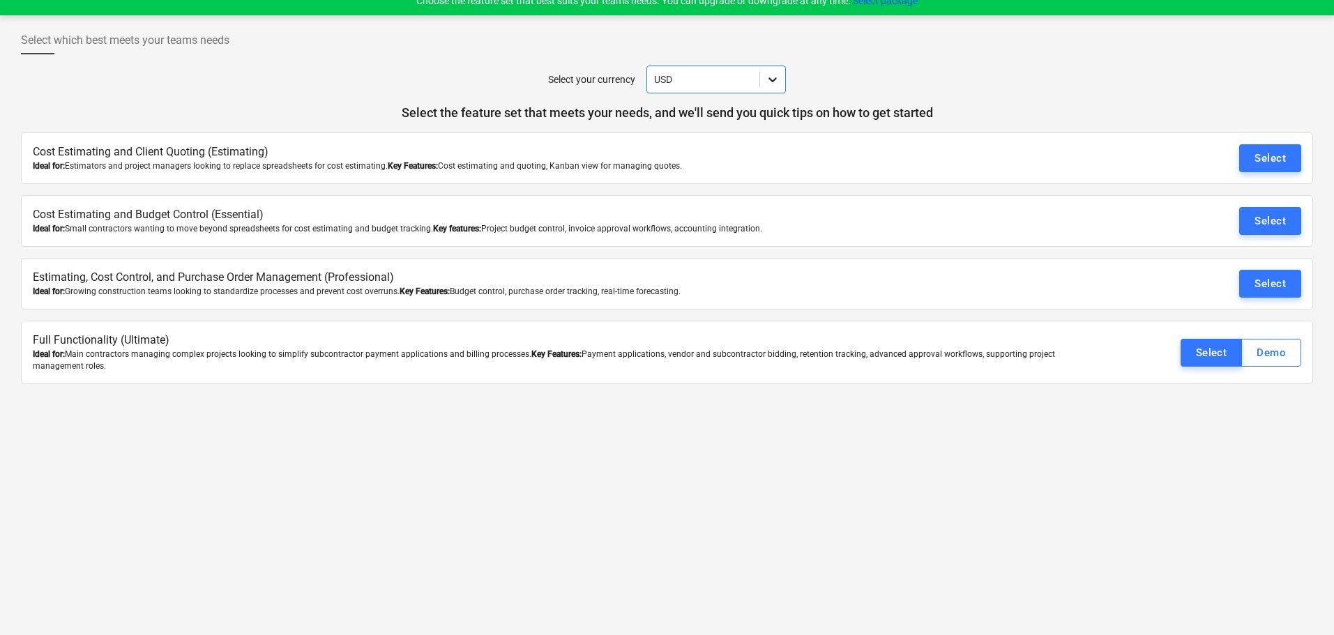
click at [771, 79] on icon at bounding box center [772, 79] width 8 height 5
click at [665, 156] on div "AUD" at bounding box center [715, 157] width 139 height 22
click at [1261, 218] on div "Select" at bounding box center [1269, 221] width 31 height 18
